Goal: Task Accomplishment & Management: Complete application form

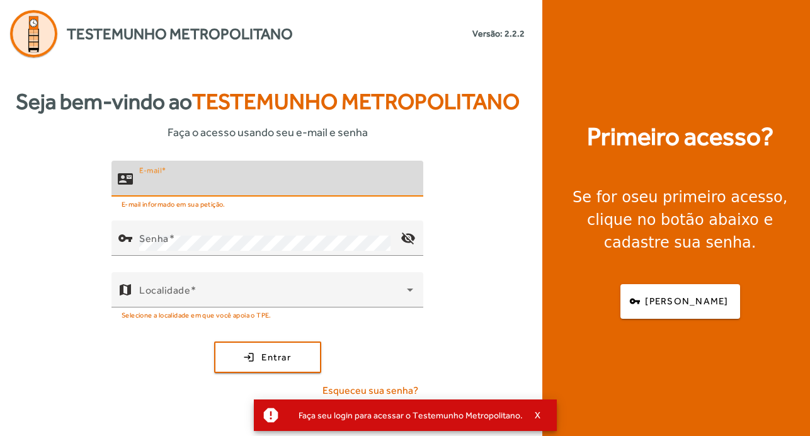
click at [195, 177] on input "E-mail" at bounding box center [276, 183] width 274 height 15
type input "**********"
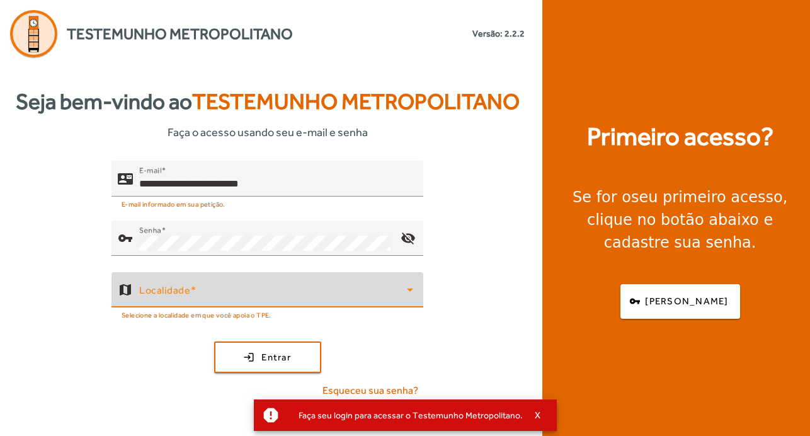
click at [265, 299] on span at bounding box center [273, 294] width 268 height 15
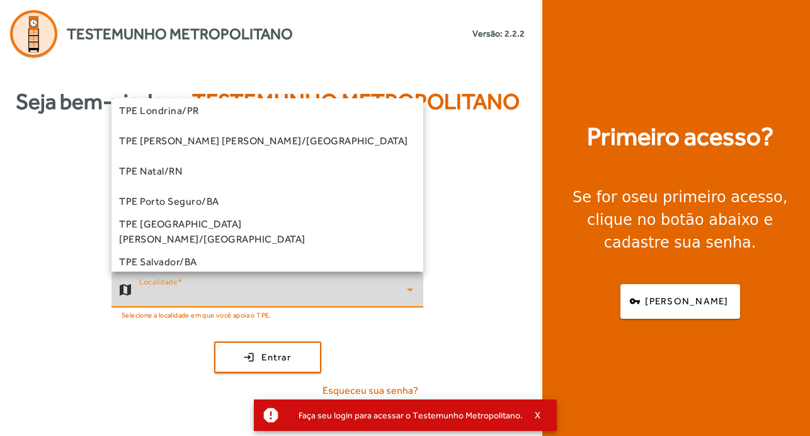
scroll to position [381, 0]
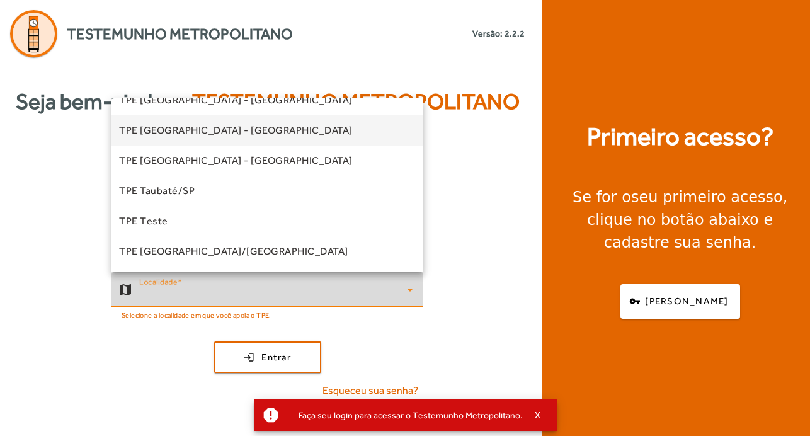
click at [261, 128] on mat-option "TPE [GEOGRAPHIC_DATA] - [GEOGRAPHIC_DATA]" at bounding box center [267, 130] width 312 height 30
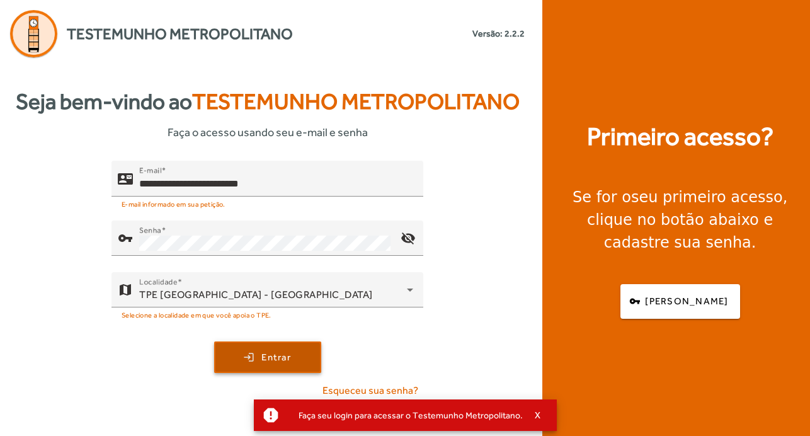
click at [301, 361] on span "submit" at bounding box center [267, 357] width 105 height 30
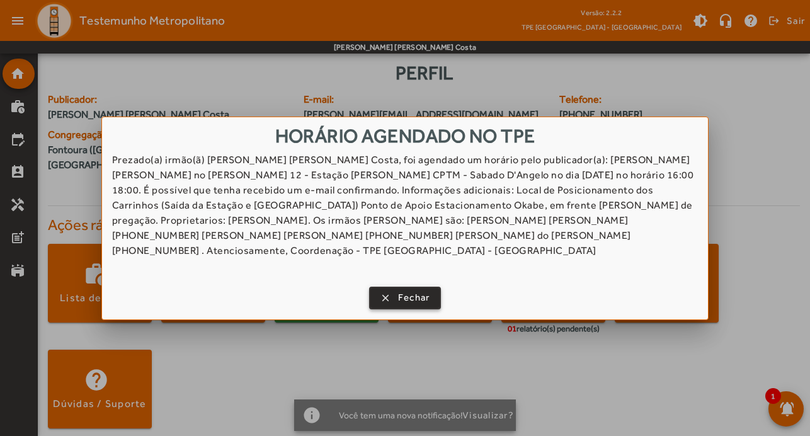
click at [423, 290] on span "Fechar" at bounding box center [414, 297] width 32 height 14
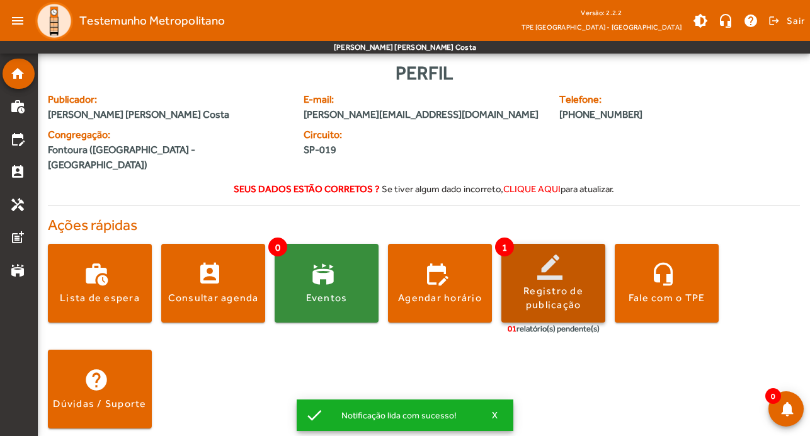
click at [540, 284] on div "Registro de publicação" at bounding box center [553, 298] width 104 height 28
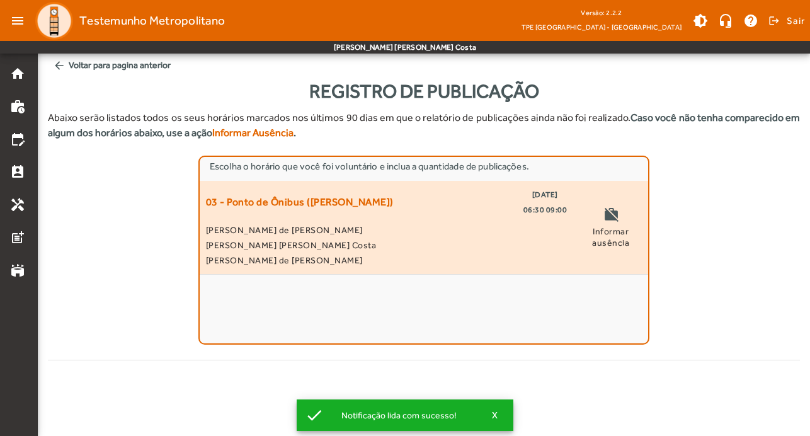
click at [412, 240] on span "[PERSON_NAME] [PERSON_NAME] Costa" at bounding box center [386, 244] width 361 height 15
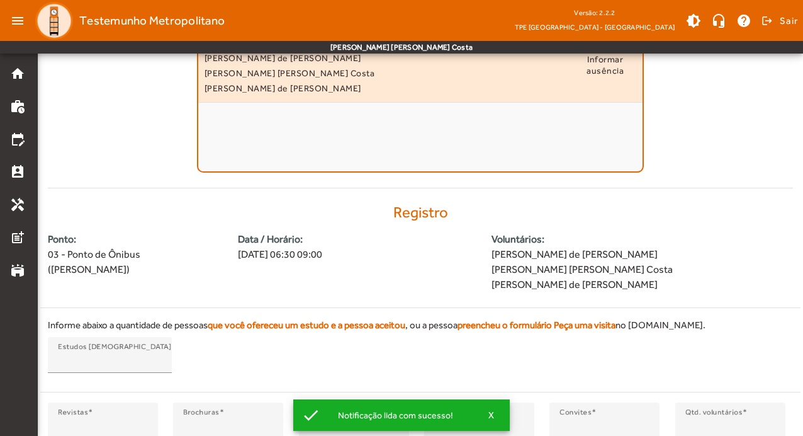
scroll to position [259, 0]
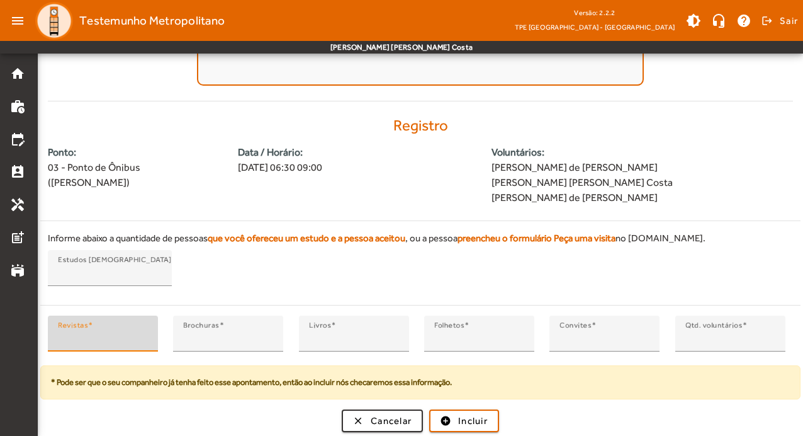
click at [129, 339] on input "*" at bounding box center [103, 338] width 90 height 15
type input "*"
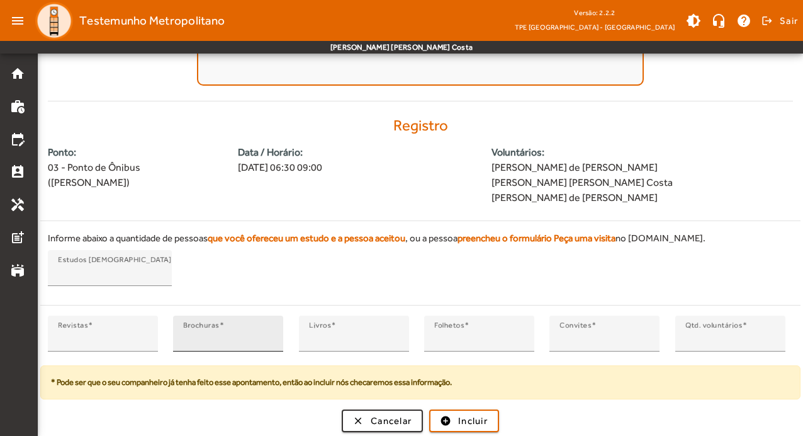
drag, startPoint x: 219, startPoint y: 329, endPoint x: 179, endPoint y: 338, distance: 40.8
click at [179, 338] on div "Brochuras *" at bounding box center [228, 333] width 110 height 36
click at [183, 338] on div "Brochuras *" at bounding box center [228, 333] width 110 height 36
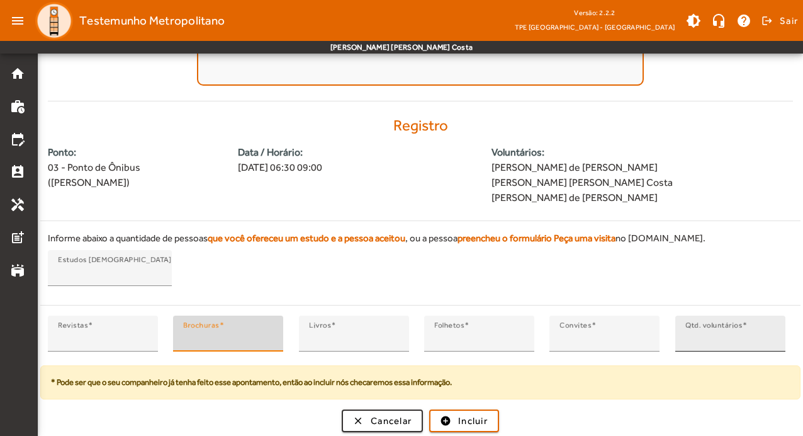
type input "**"
click at [696, 339] on input "*" at bounding box center [731, 338] width 90 height 15
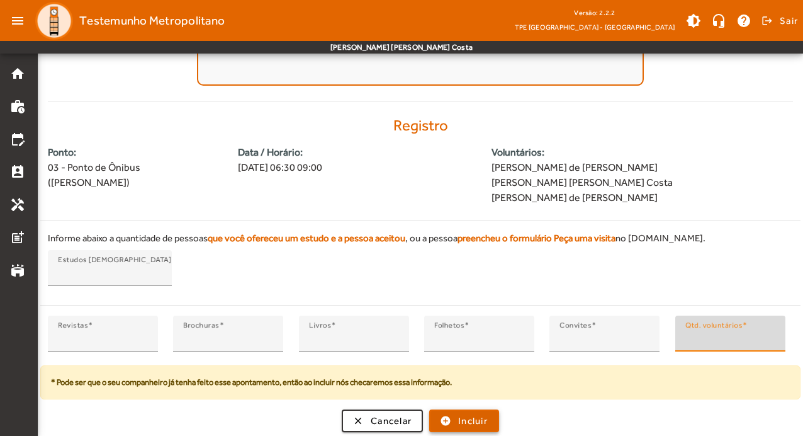
type input "*"
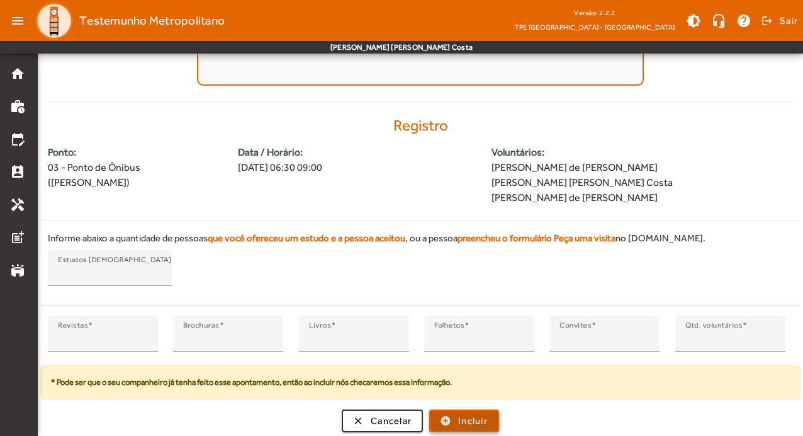
click at [461, 414] on span "Incluir" at bounding box center [473, 421] width 30 height 14
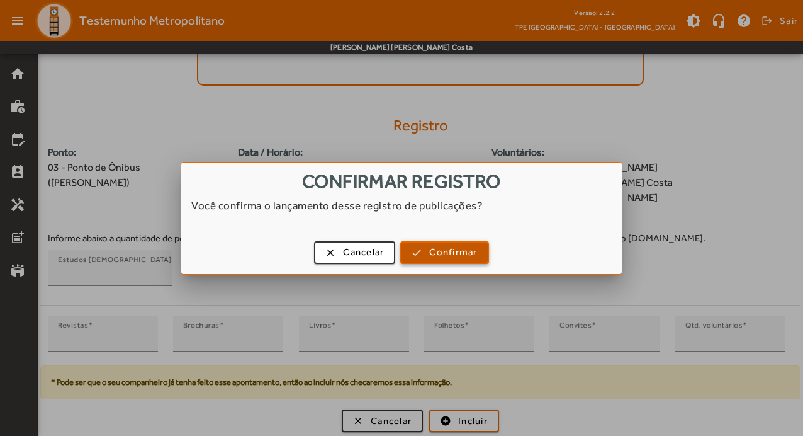
click at [462, 262] on span "button" at bounding box center [445, 252] width 86 height 30
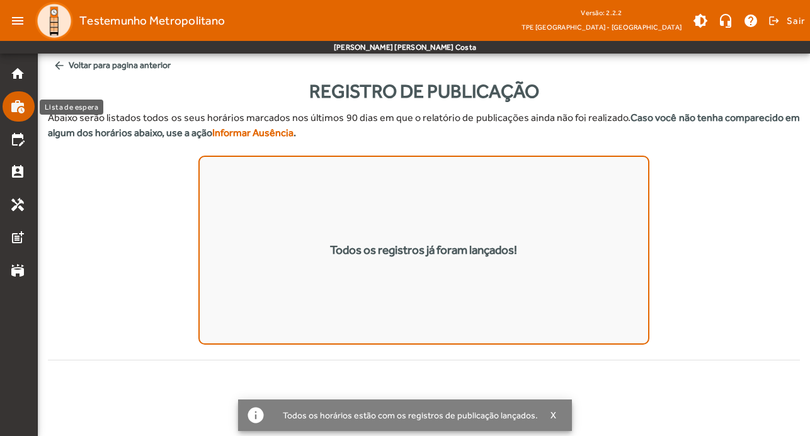
click at [16, 109] on mat-icon "work_history" at bounding box center [17, 106] width 15 height 15
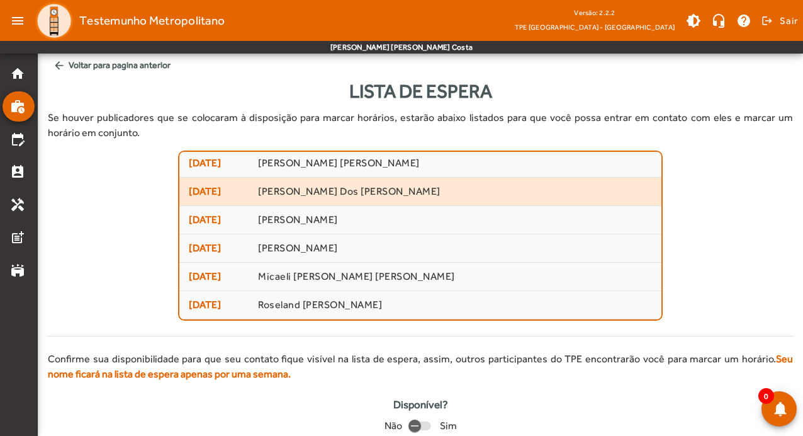
scroll to position [30, 0]
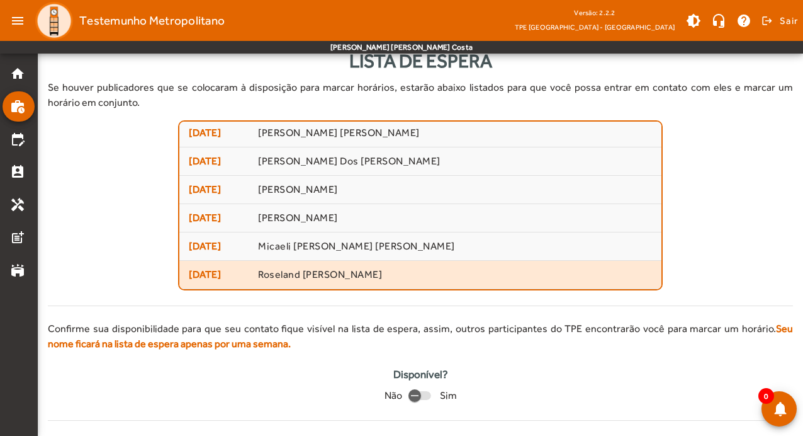
click at [334, 274] on span "Roseland [PERSON_NAME]" at bounding box center [455, 274] width 394 height 13
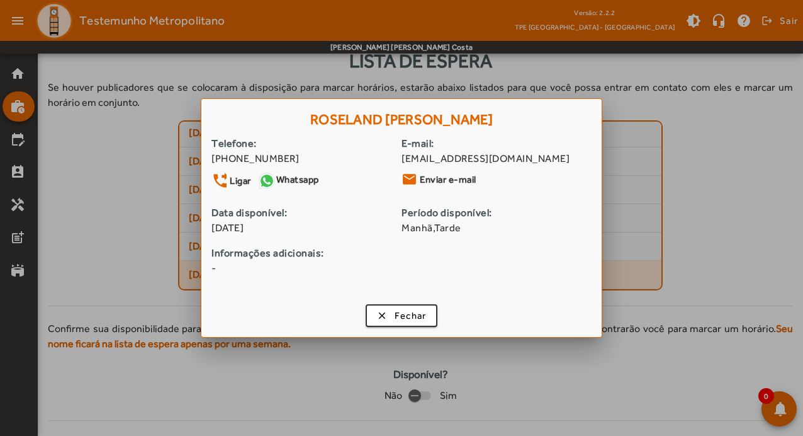
scroll to position [0, 0]
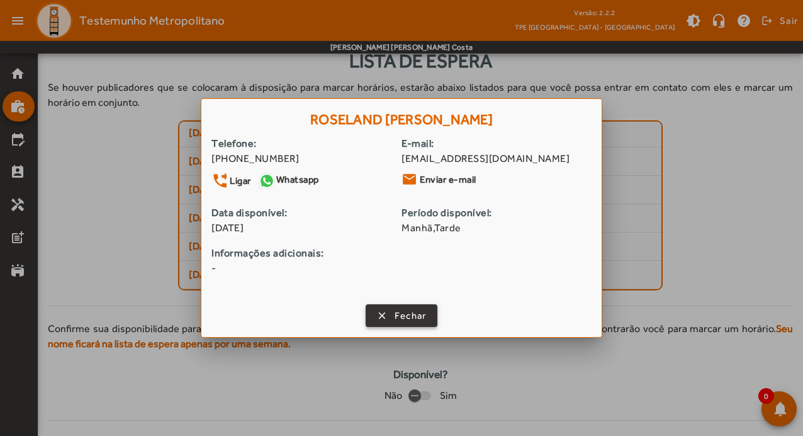
click at [421, 312] on span "Fechar" at bounding box center [411, 315] width 32 height 14
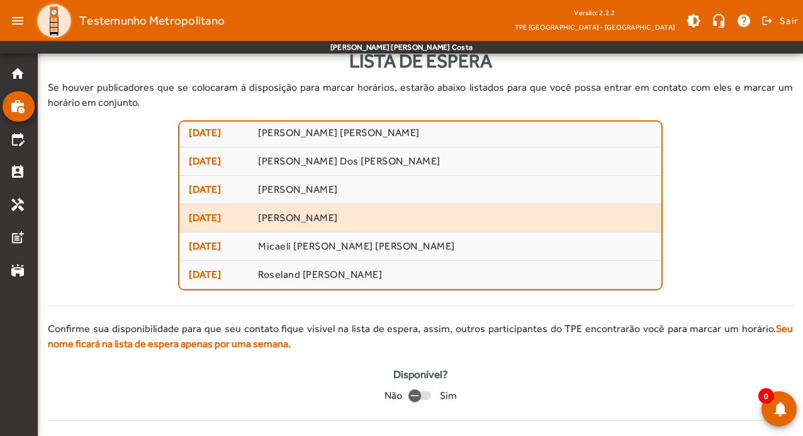
scroll to position [30, 0]
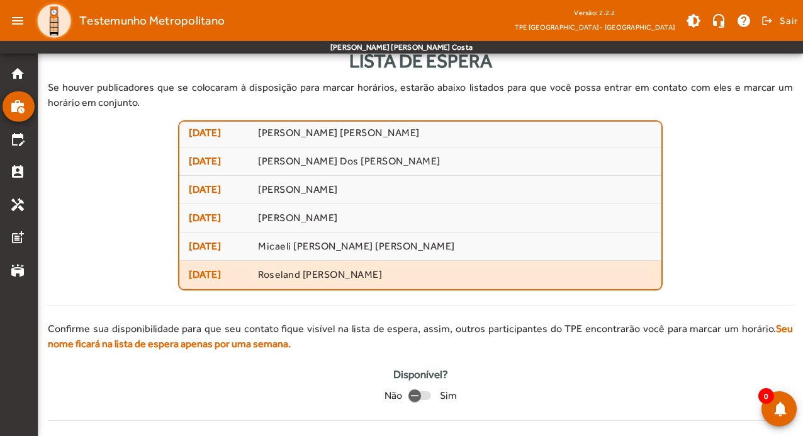
click at [321, 271] on span "Roseland [PERSON_NAME]" at bounding box center [455, 274] width 394 height 13
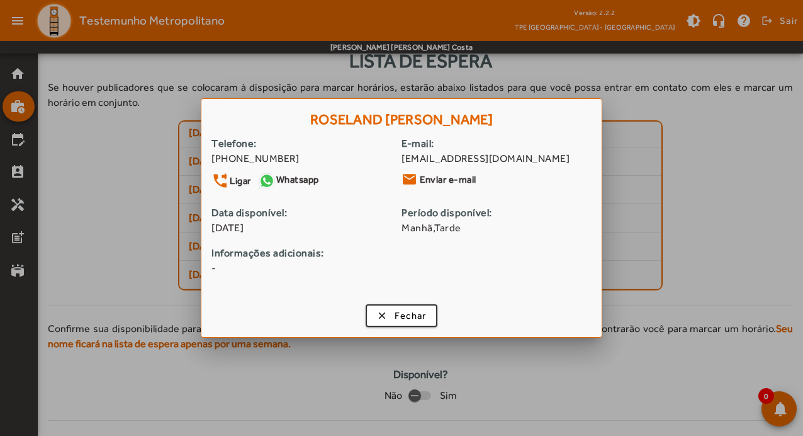
click at [302, 179] on link "Whatsapp" at bounding box center [288, 180] width 62 height 19
click at [300, 178] on link "Whatsapp" at bounding box center [288, 180] width 62 height 19
click at [421, 320] on span "Fechar" at bounding box center [411, 315] width 32 height 14
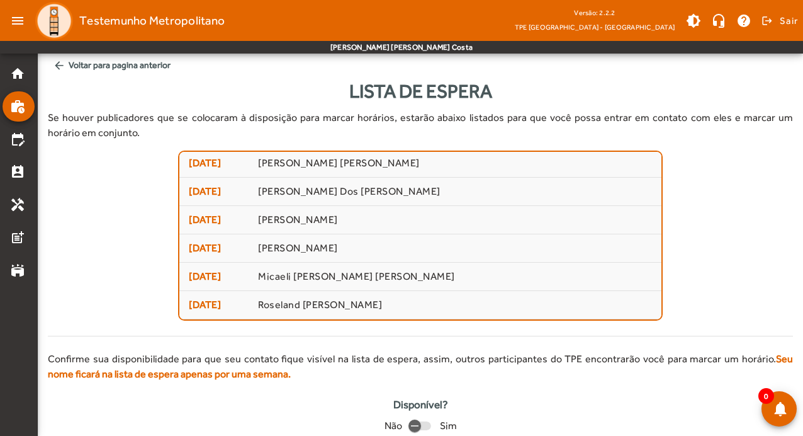
scroll to position [30, 0]
